Goal: Check status

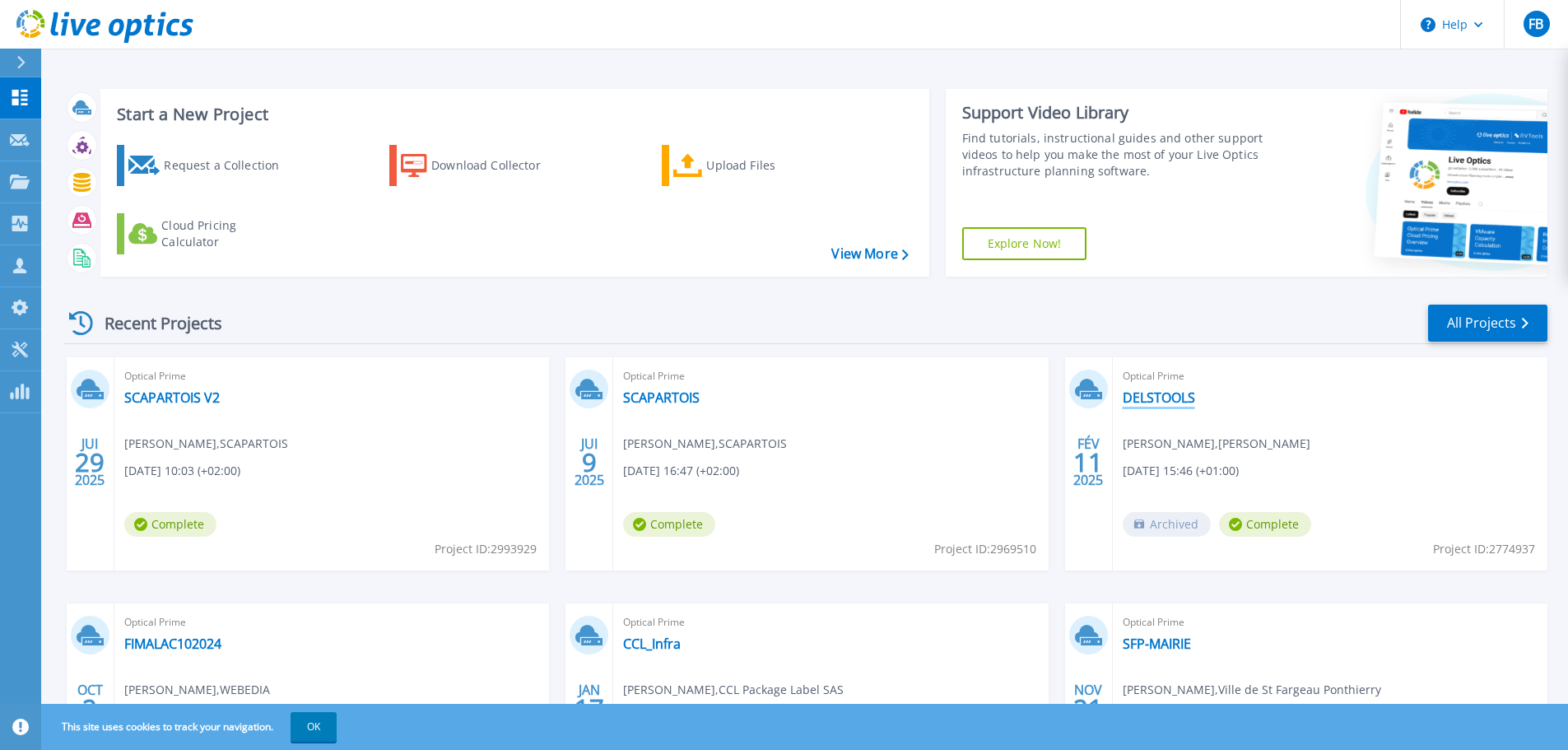
click at [1147, 390] on link "DELSTOOLS" at bounding box center [1158, 397] width 72 height 17
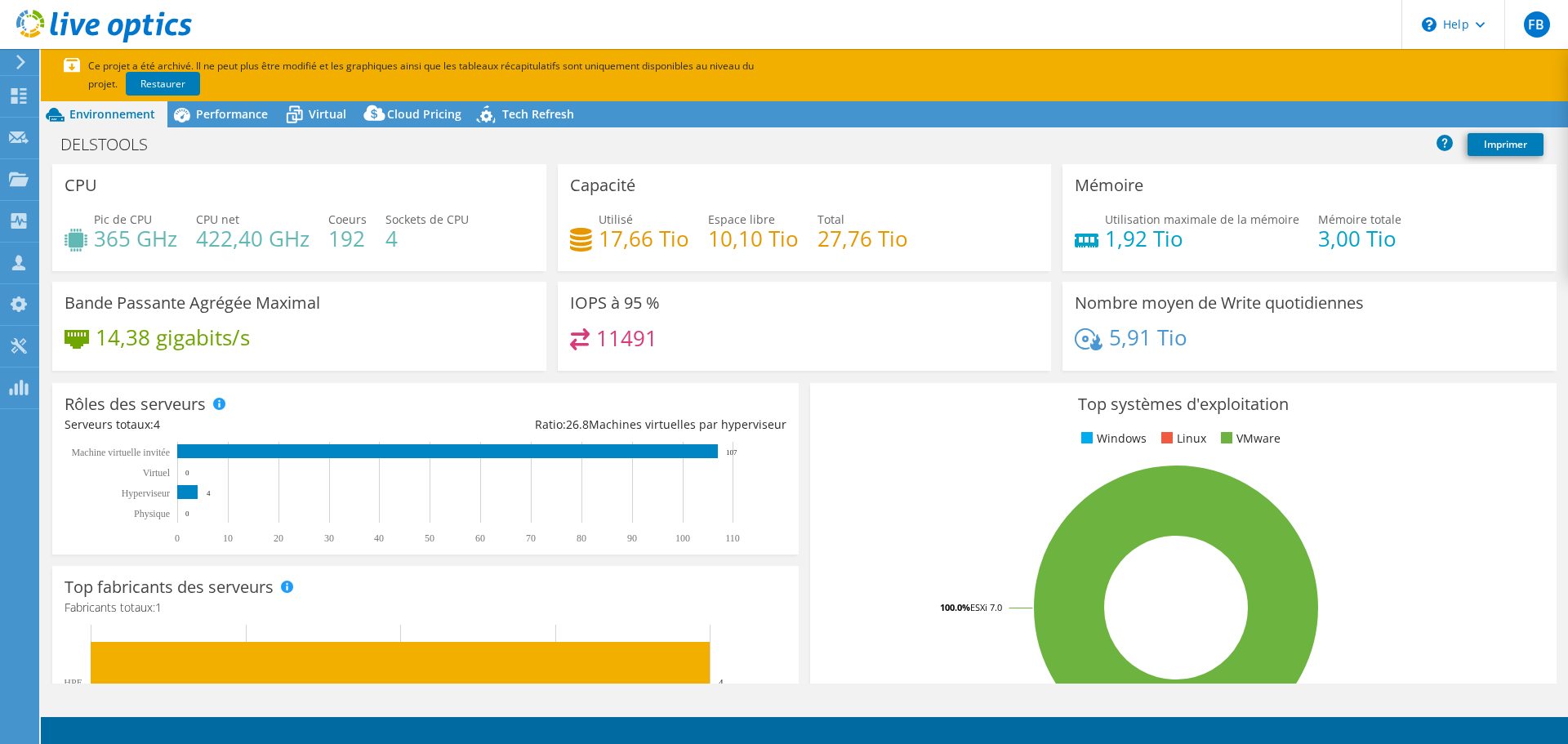
select select "EUFrankfurt"
select select "EUR"
radio input "true"
radio input "false"
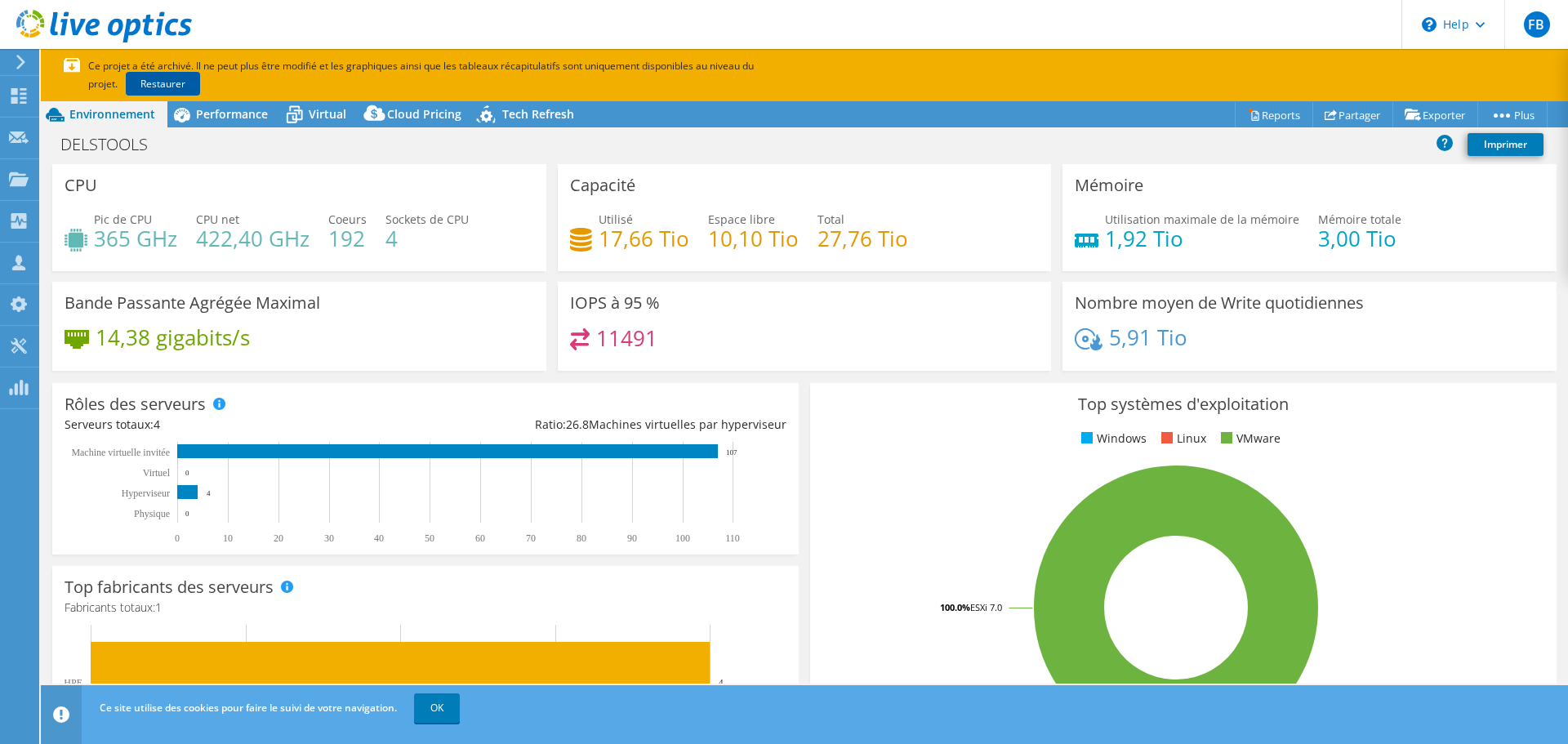
click at [131, 85] on link "Restaurer" at bounding box center [163, 84] width 74 height 24
click at [9, 101] on icon at bounding box center [19, 96] width 20 height 16
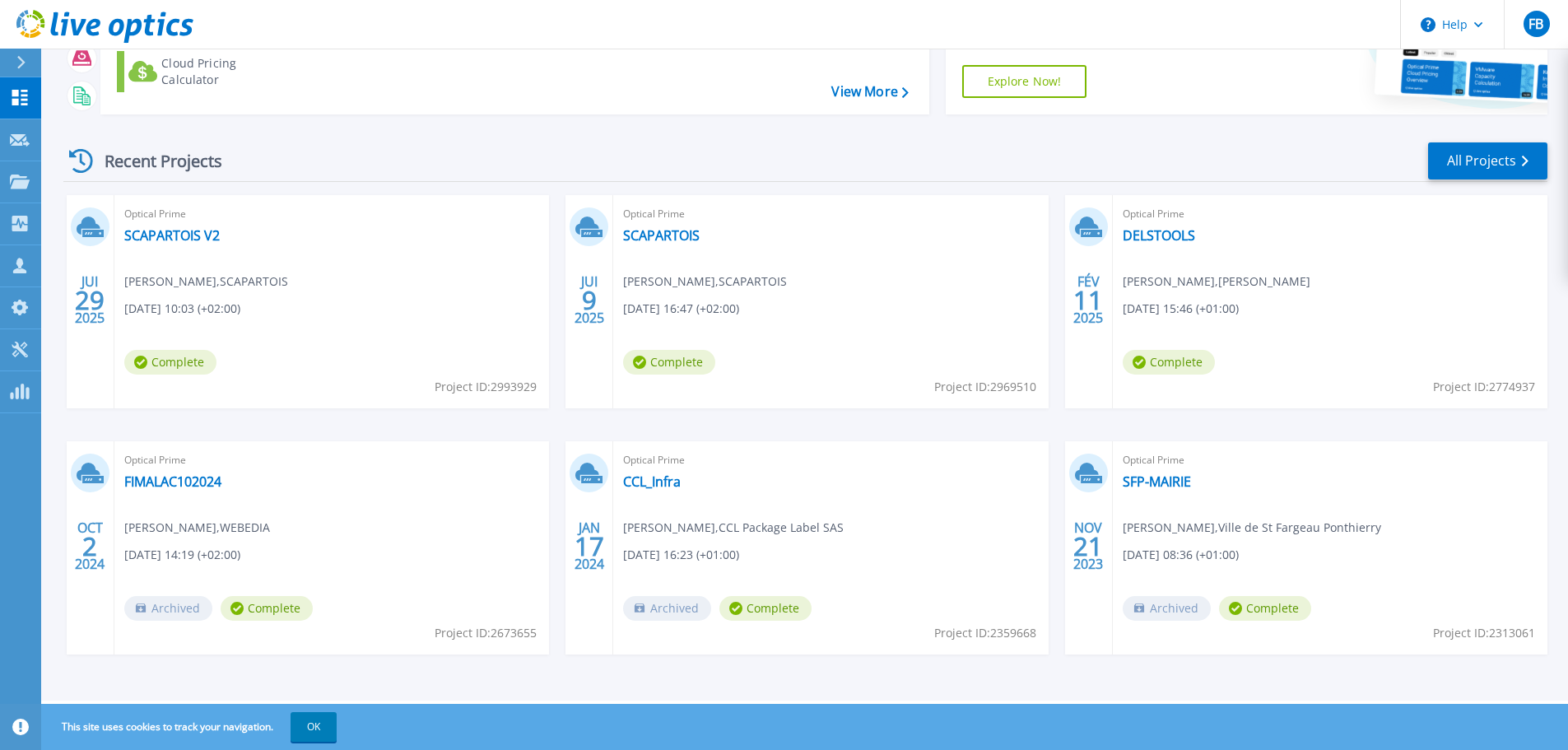
scroll to position [79, 0]
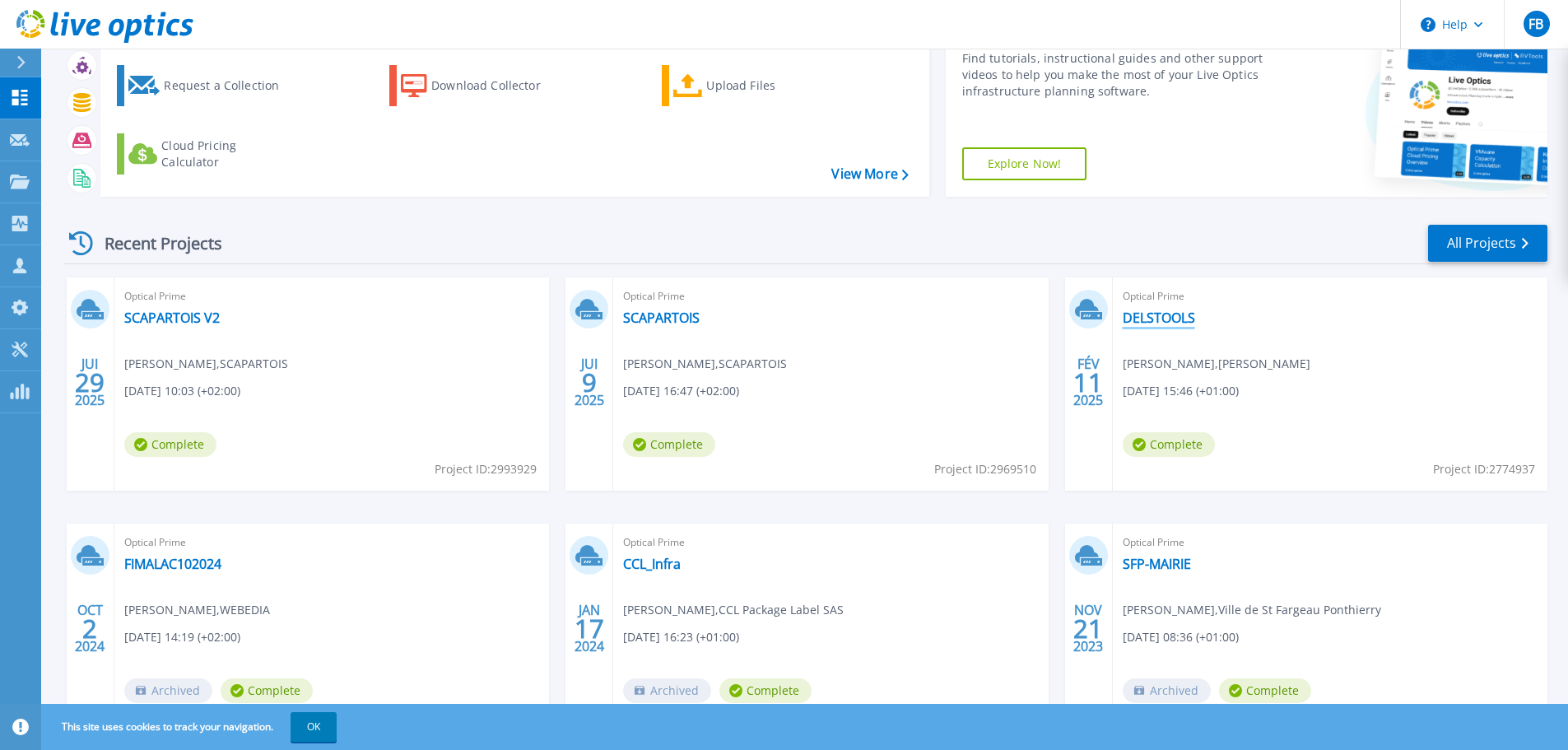
click at [1172, 323] on link "DELSTOOLS" at bounding box center [1158, 318] width 72 height 17
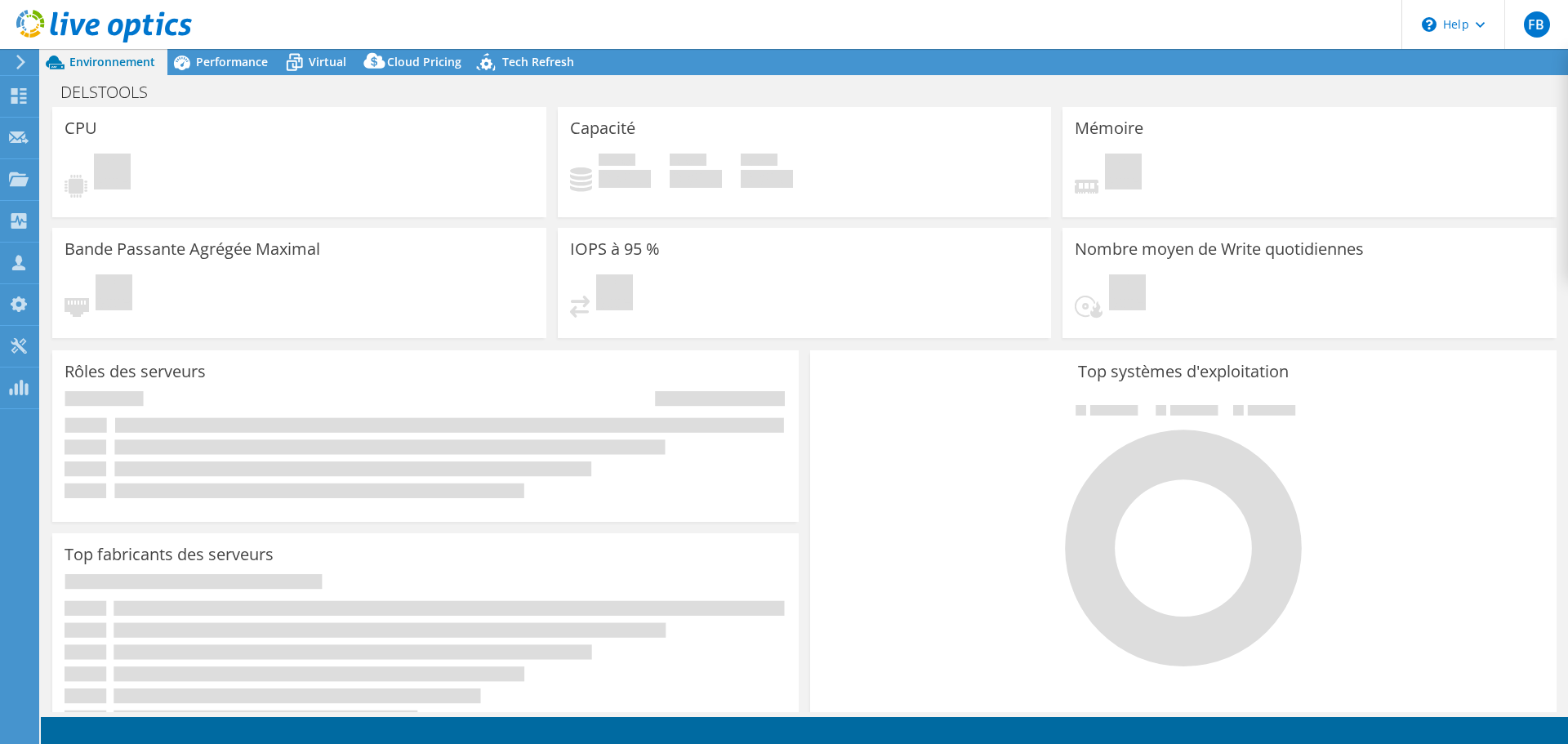
select select "EUFrankfurt"
select select "EUR"
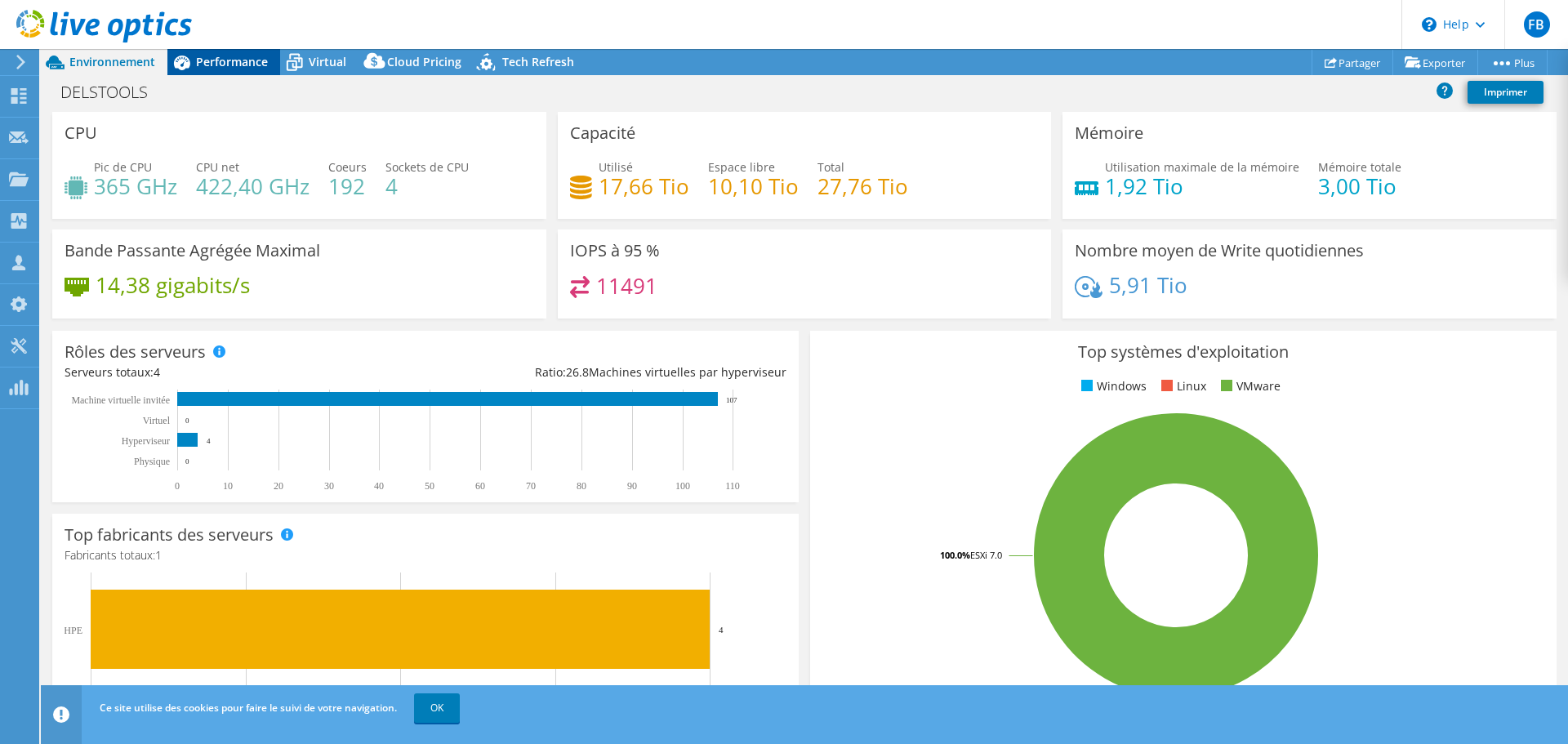
click at [248, 56] on span "Performance" at bounding box center [232, 62] width 72 height 16
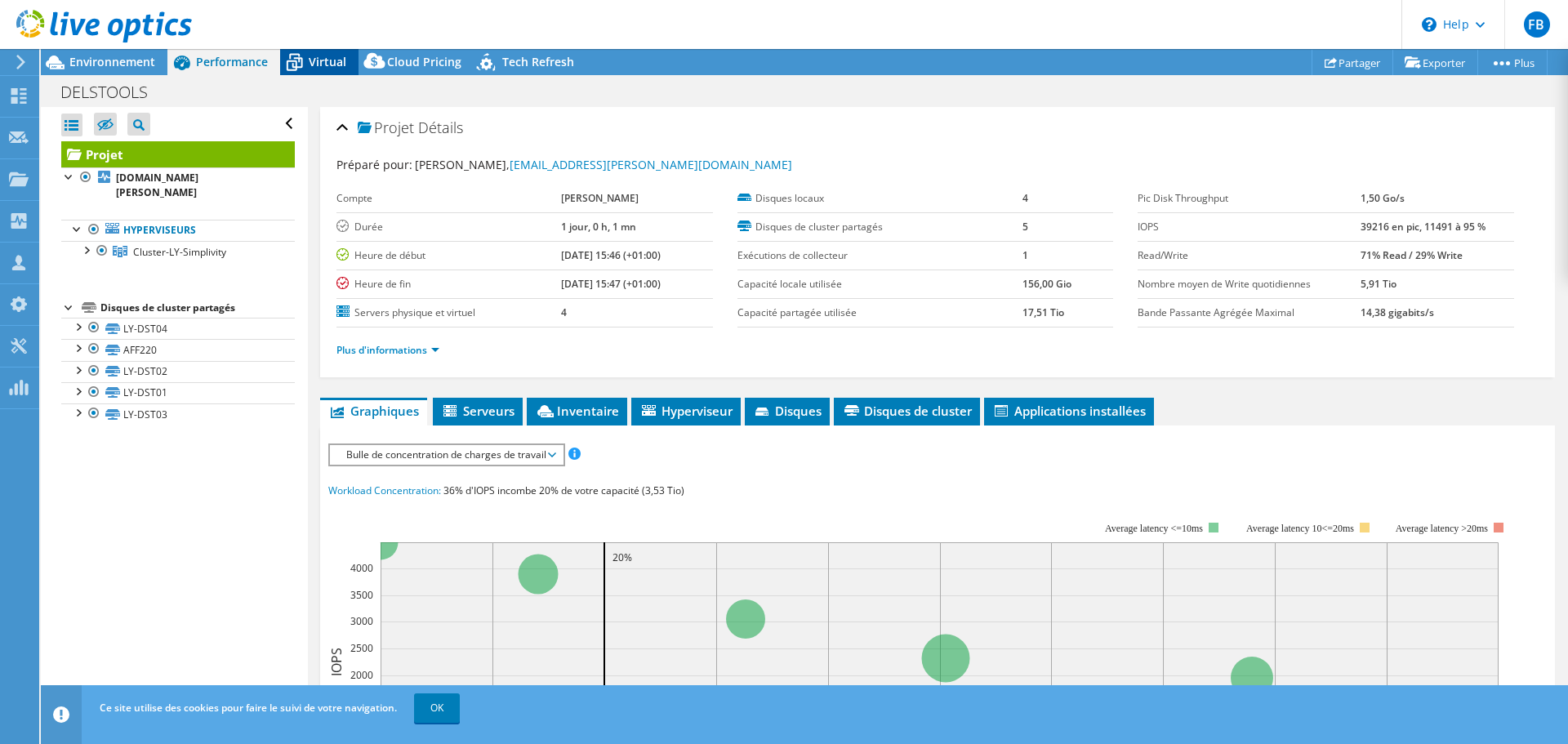
click at [330, 60] on span "Virtual" at bounding box center [327, 62] width 37 height 16
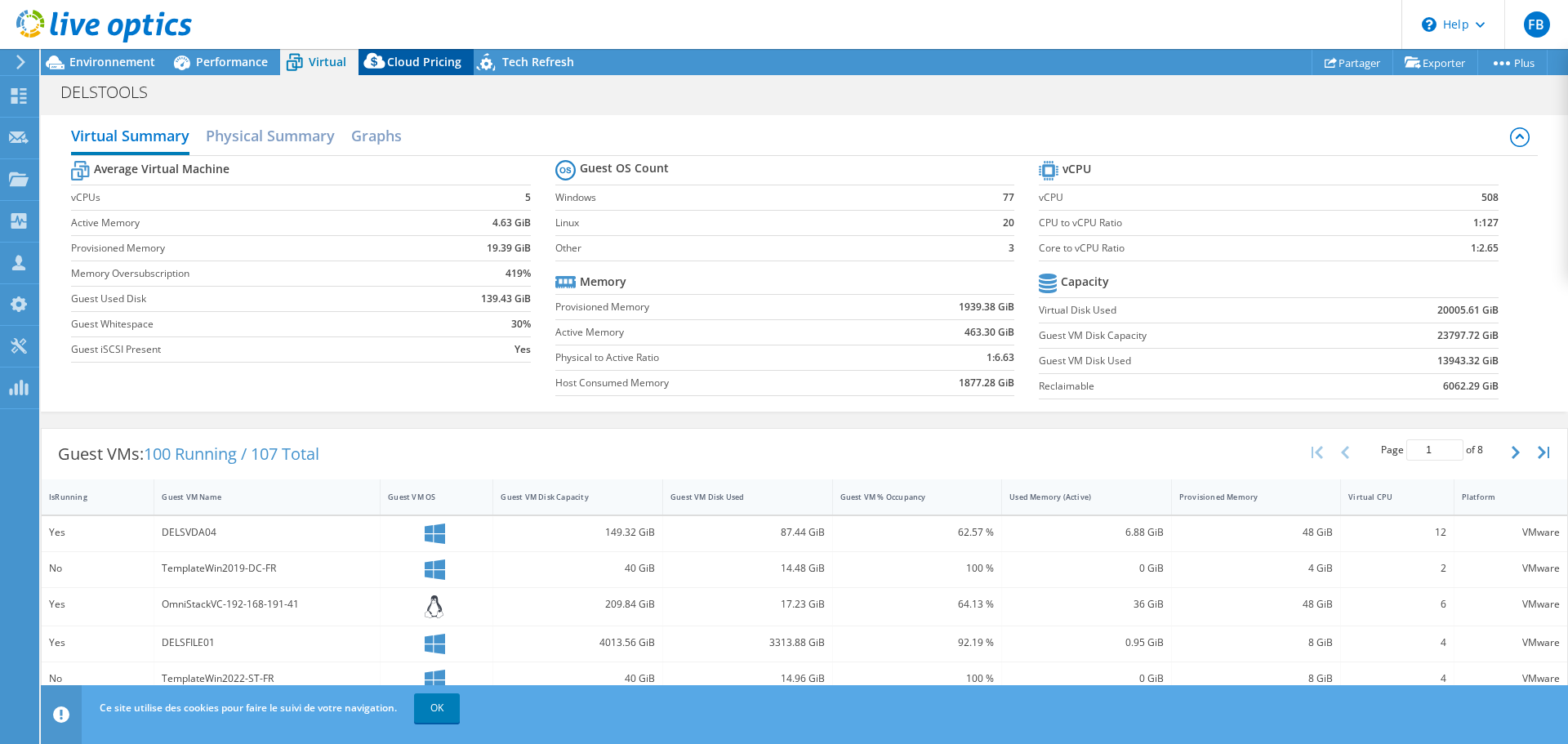
click at [416, 64] on span "Cloud Pricing" at bounding box center [424, 62] width 74 height 16
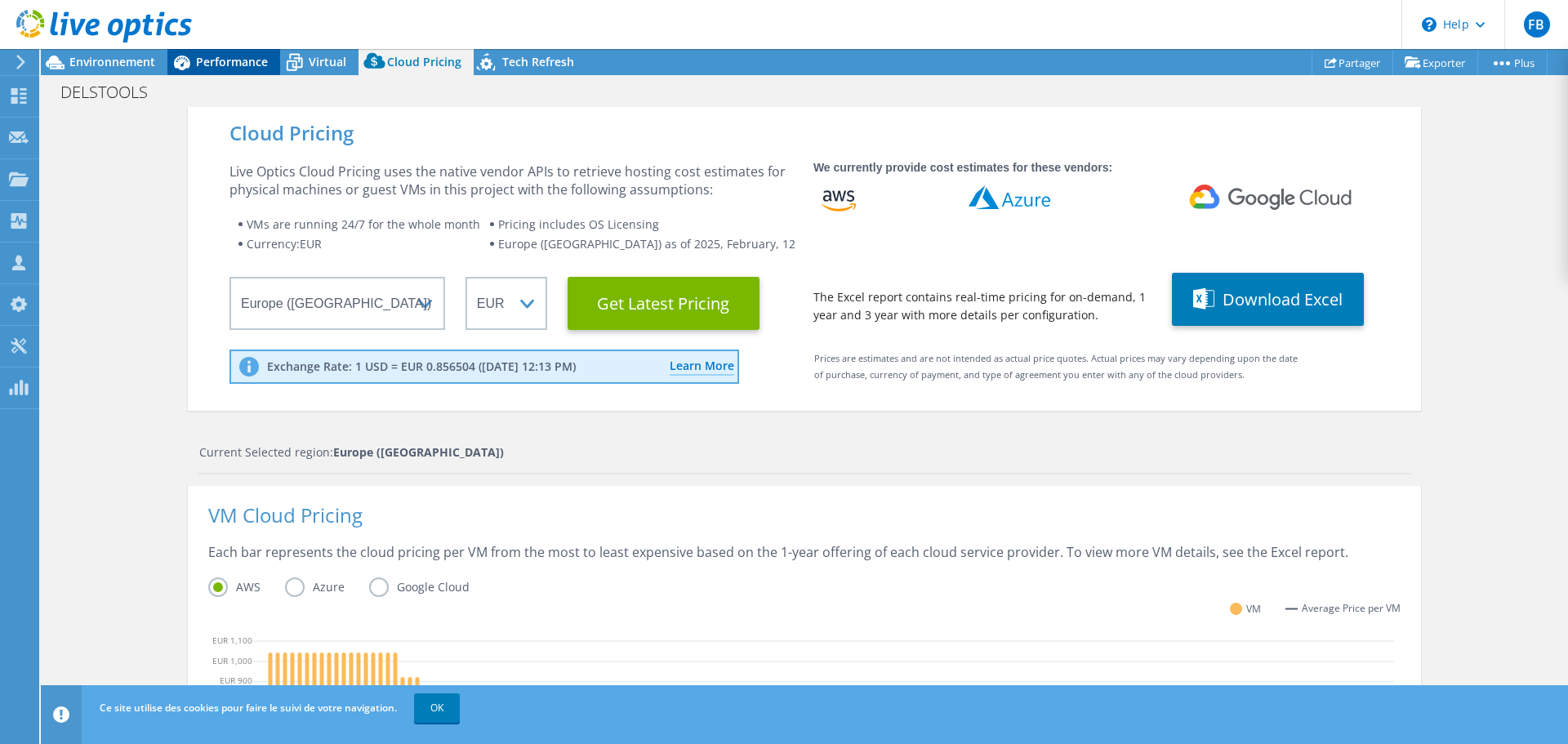
click at [224, 64] on span "Performance" at bounding box center [232, 62] width 72 height 16
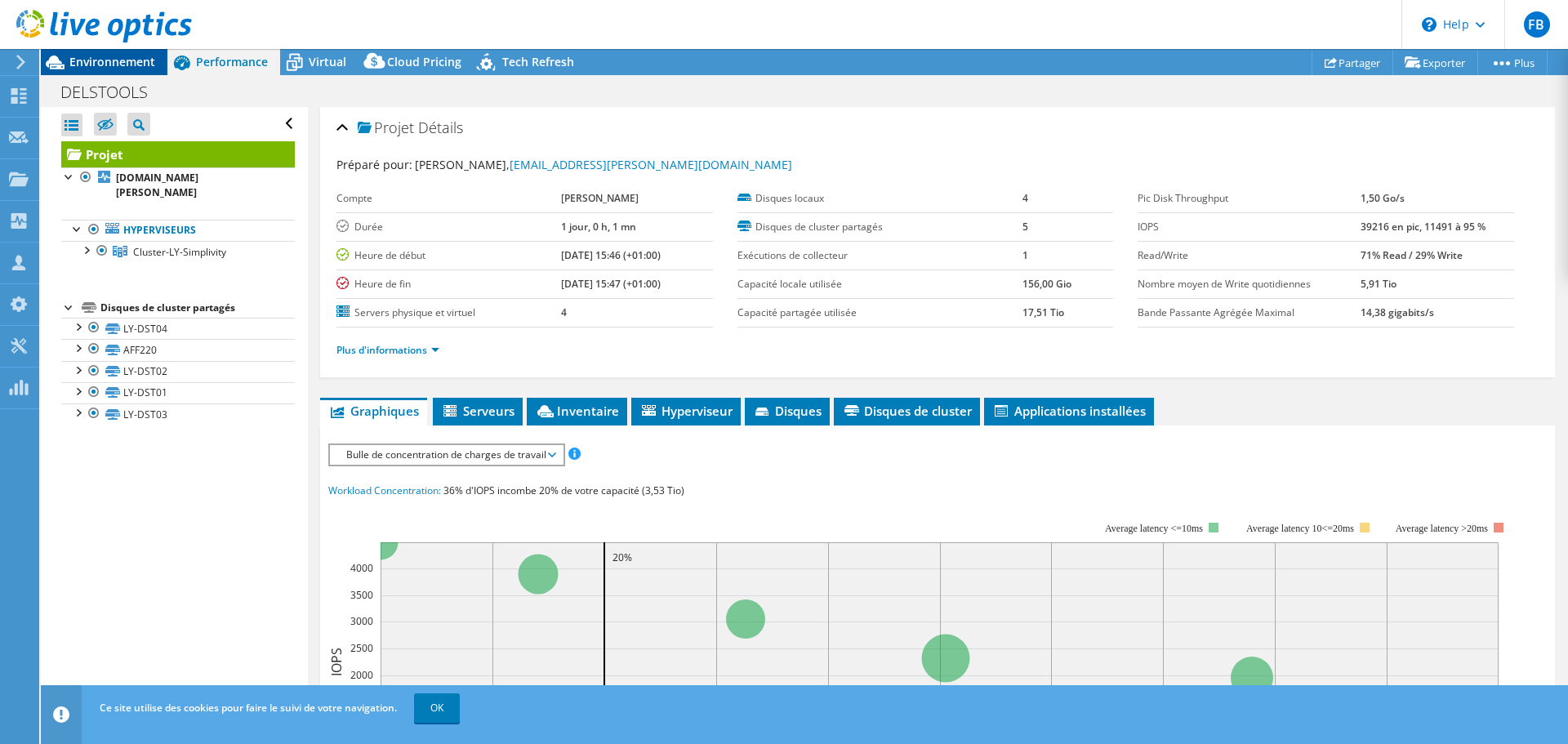
click at [110, 62] on span "Environnement" at bounding box center [111, 62] width 86 height 16
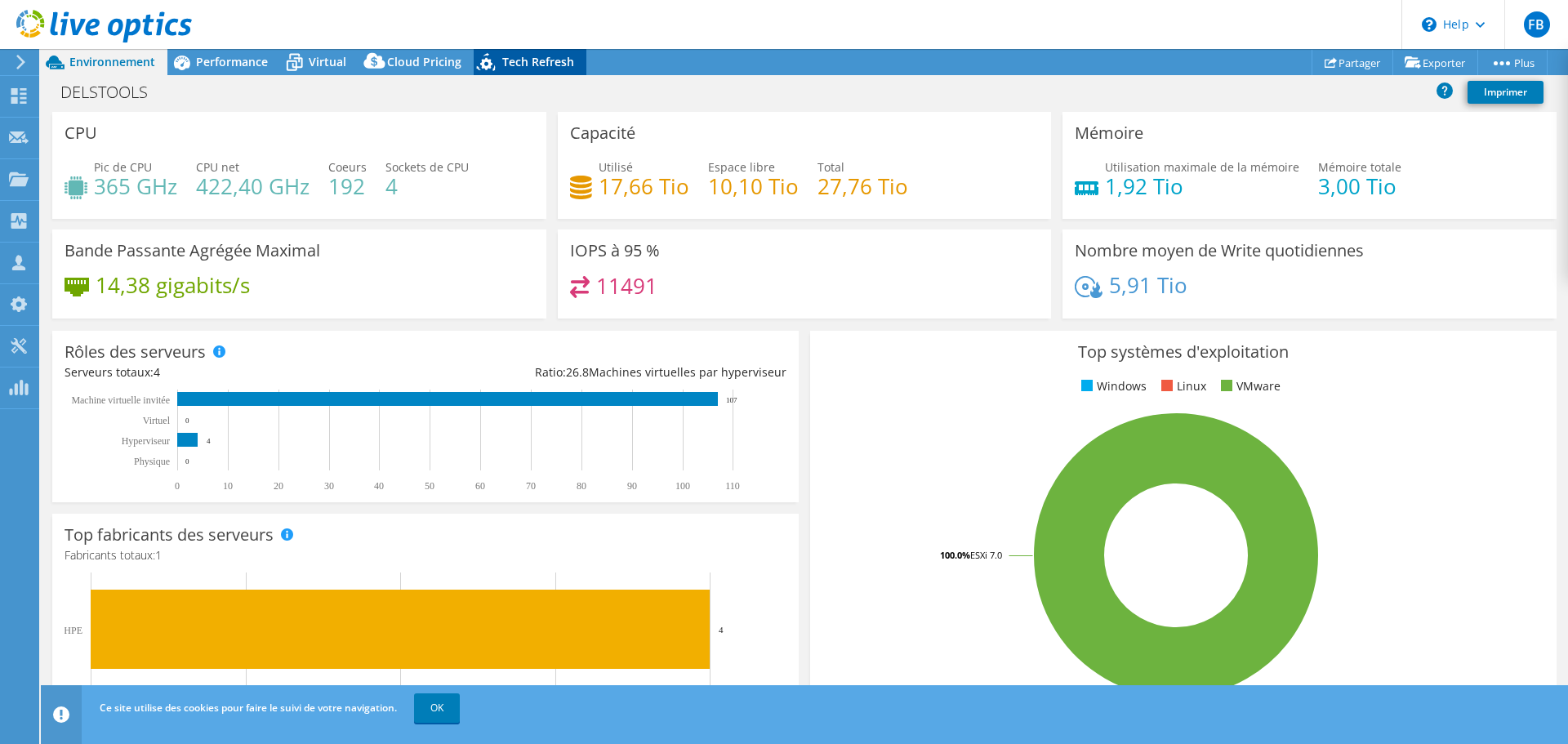
click at [526, 60] on span "Tech Refresh" at bounding box center [538, 62] width 72 height 16
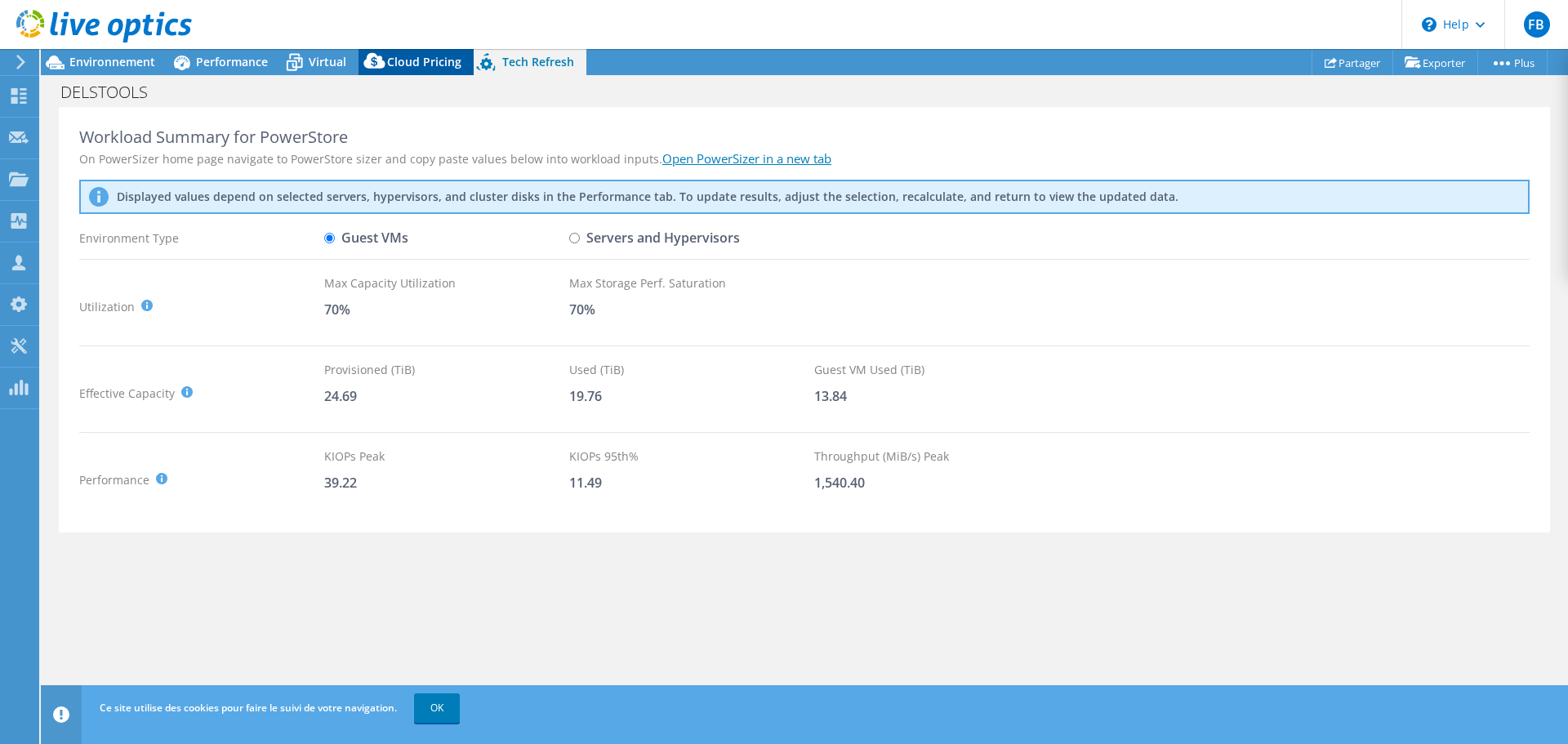
click at [422, 55] on span "Cloud Pricing" at bounding box center [424, 62] width 74 height 16
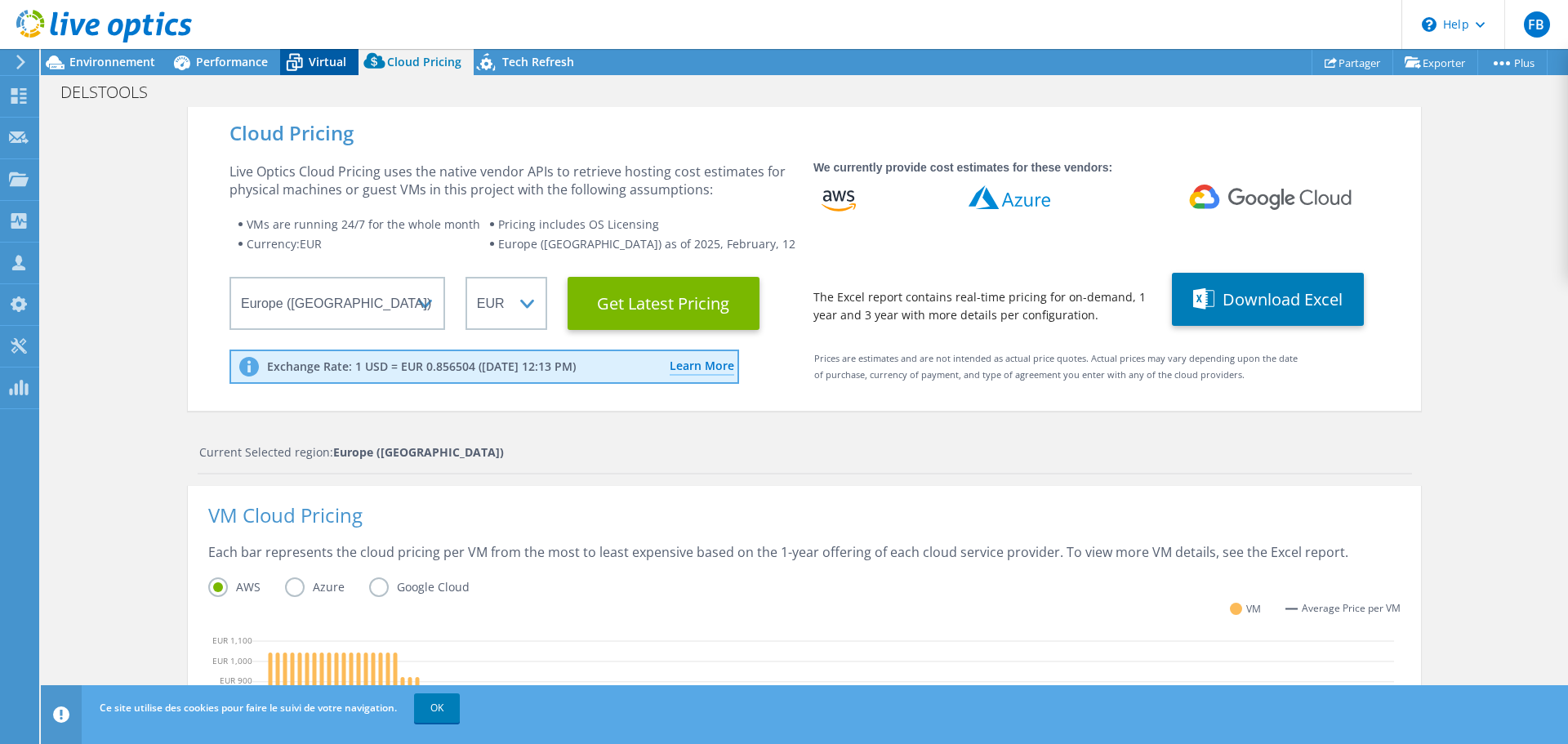
click at [312, 58] on span "Virtual" at bounding box center [327, 62] width 37 height 16
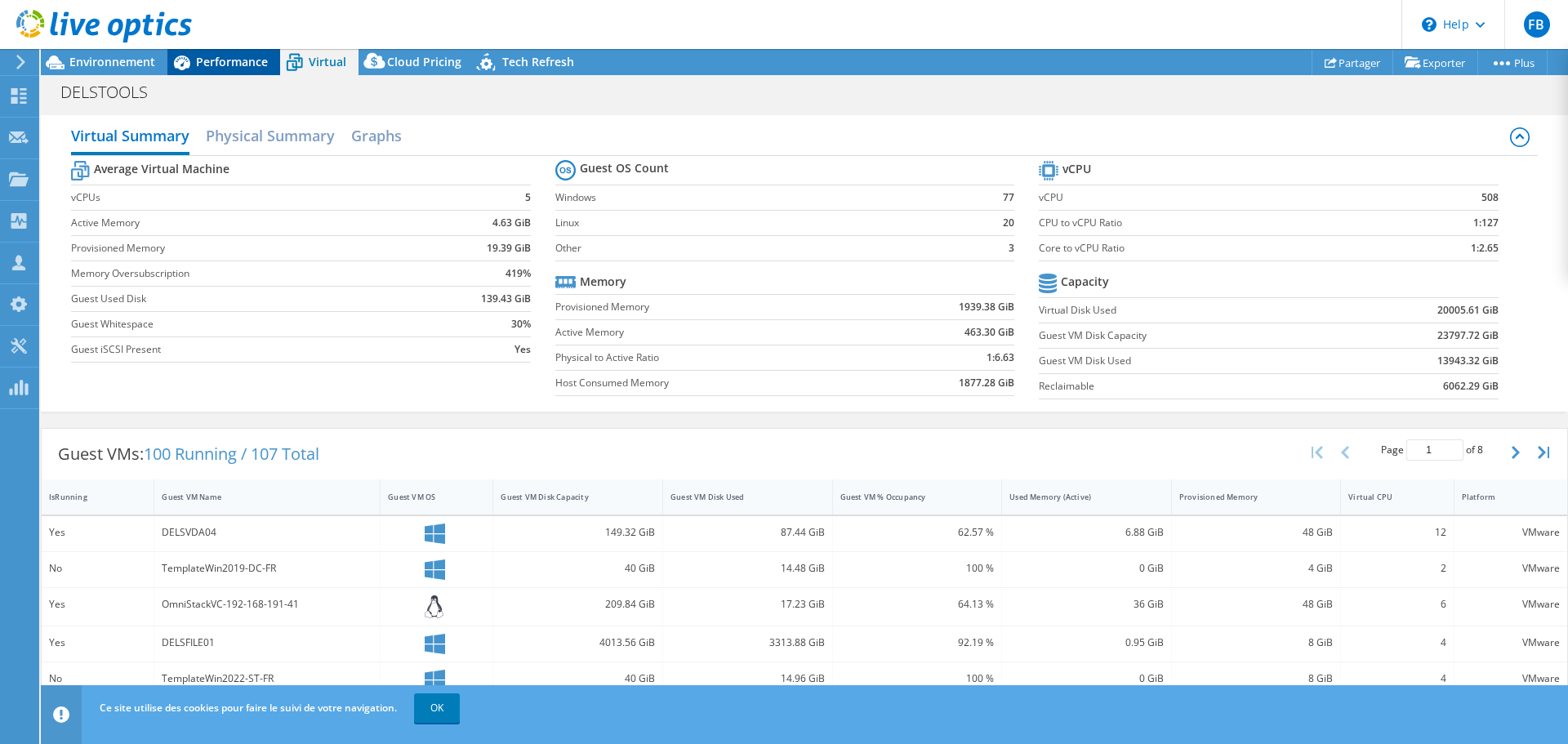
click at [226, 60] on span "Performance" at bounding box center [232, 62] width 72 height 16
